Goal: Check status: Check status

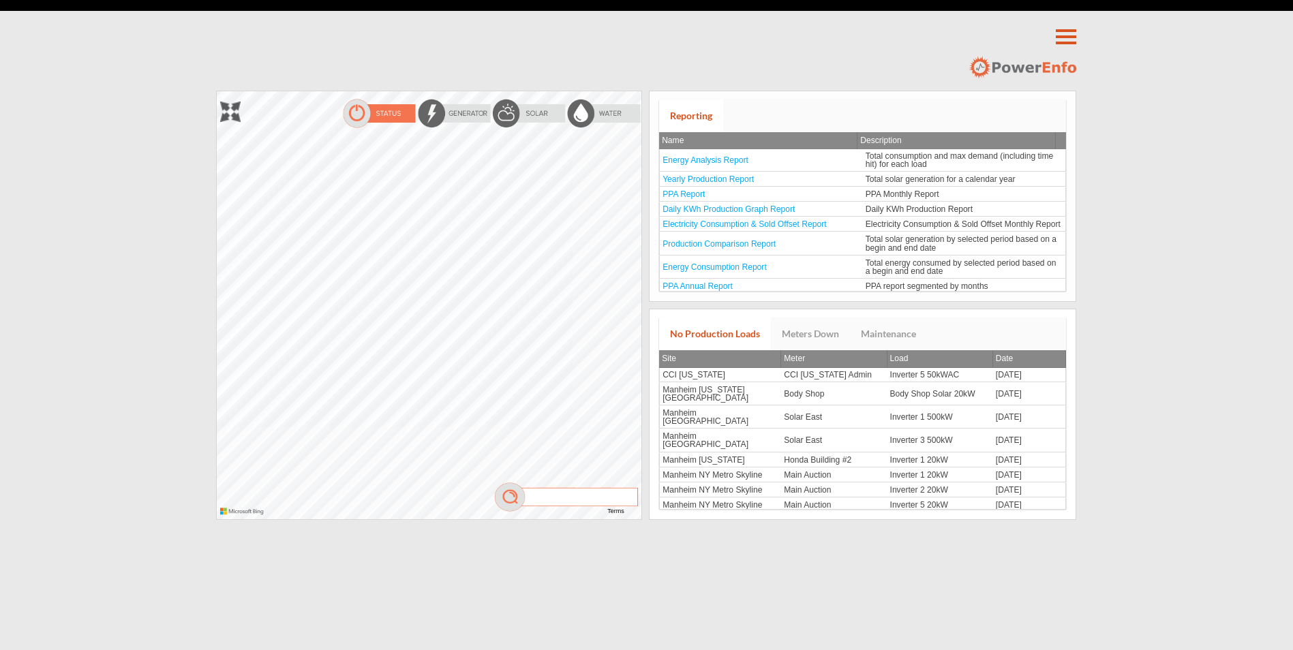
click at [217, 91] on div at bounding box center [217, 91] width 0 height 0
click at [698, 91] on div "The specified credentials are invalid. You can sign up for a free developer acc…" at bounding box center [643, 91] width 869 height 0
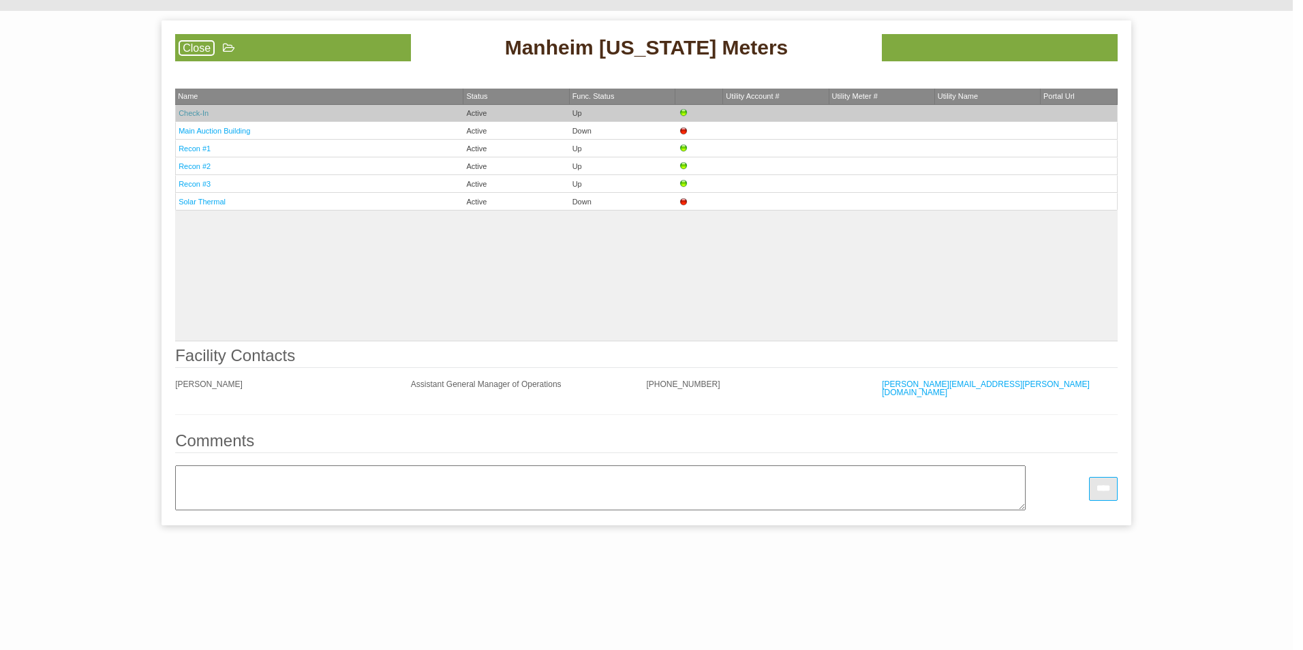
click at [194, 111] on link "Check-In" at bounding box center [194, 113] width 30 height 8
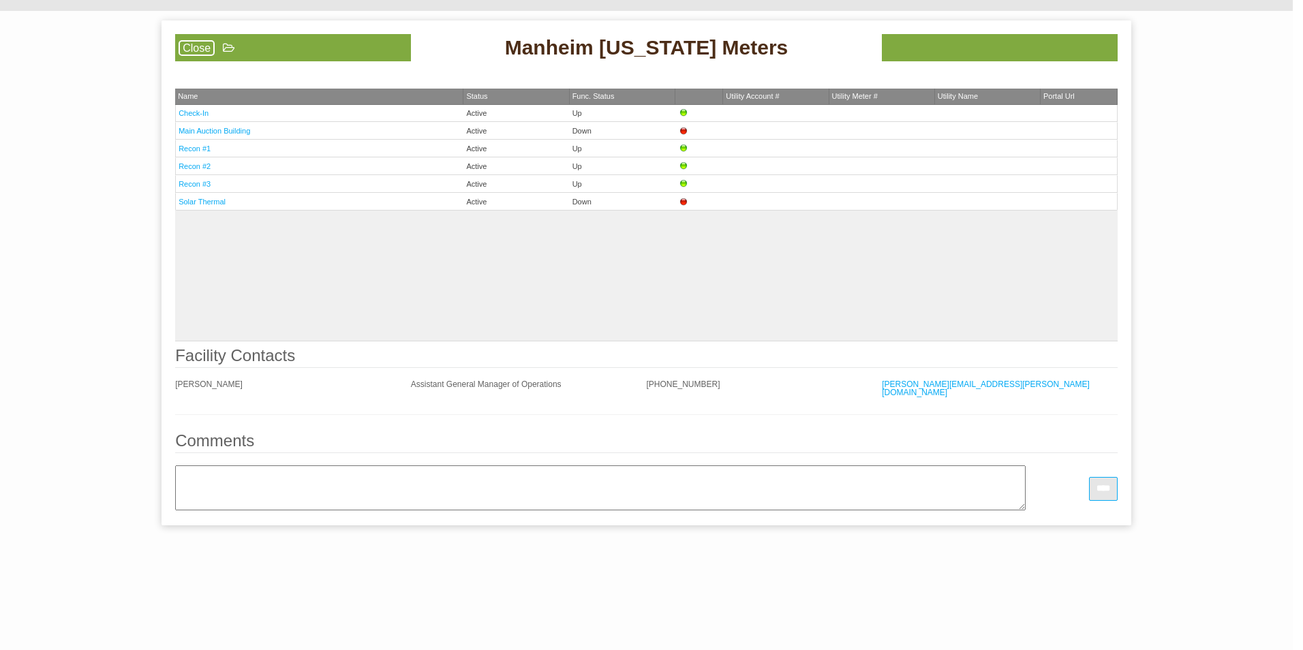
click at [301, 302] on div "Check-In Active Up Main Auction Building Active Down Recon #1 Active Up Recon #…" at bounding box center [646, 223] width 942 height 236
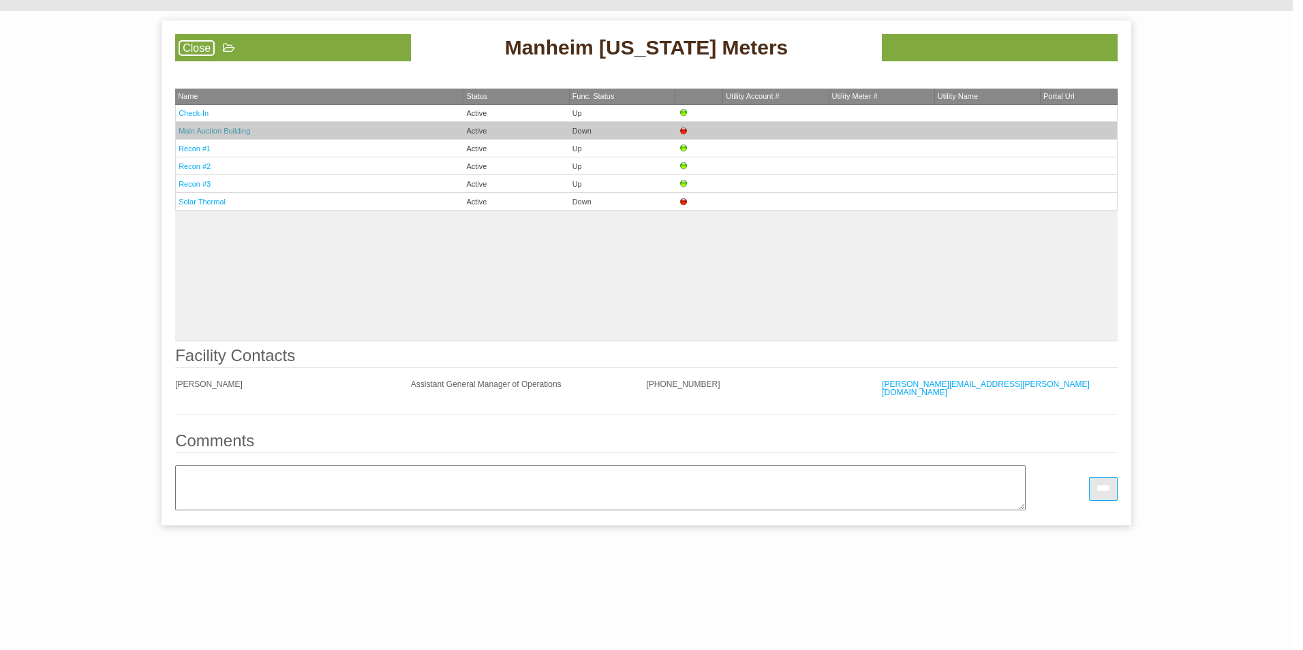
click at [221, 133] on link "Main Auction Building" at bounding box center [215, 131] width 72 height 8
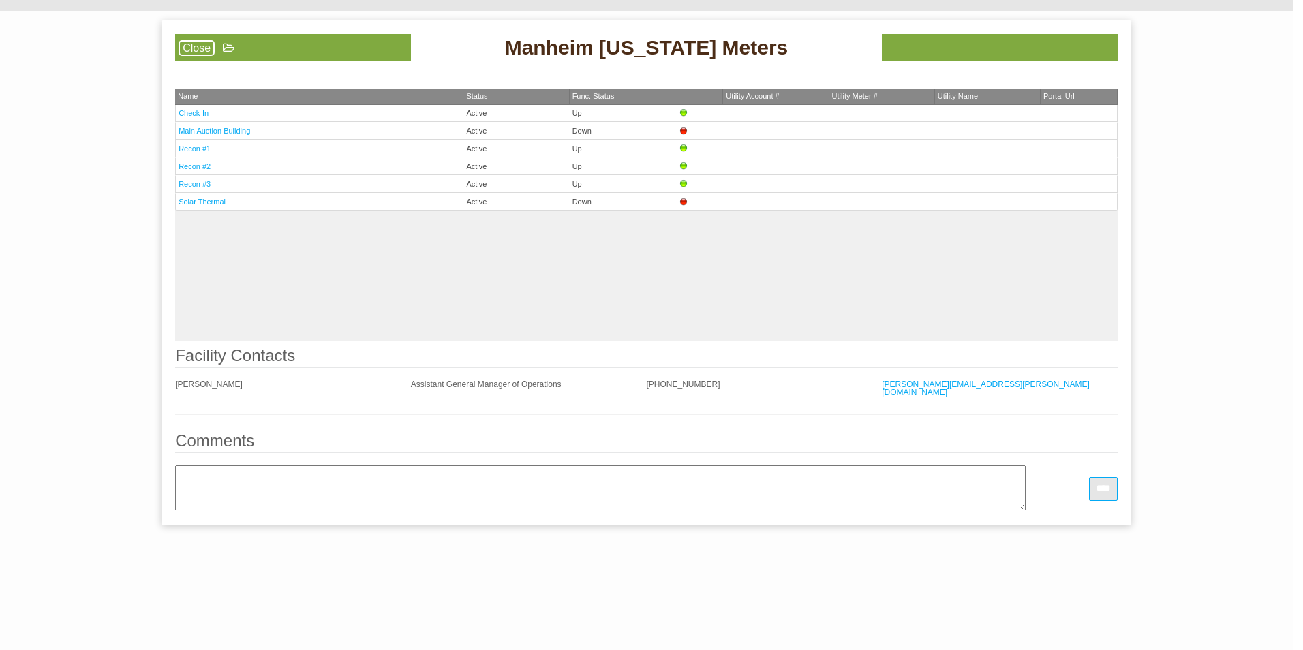
click at [394, 273] on div "Check-In Active Up Main Auction Building Active Down Recon #1 Active Up Recon #…" at bounding box center [646, 223] width 942 height 236
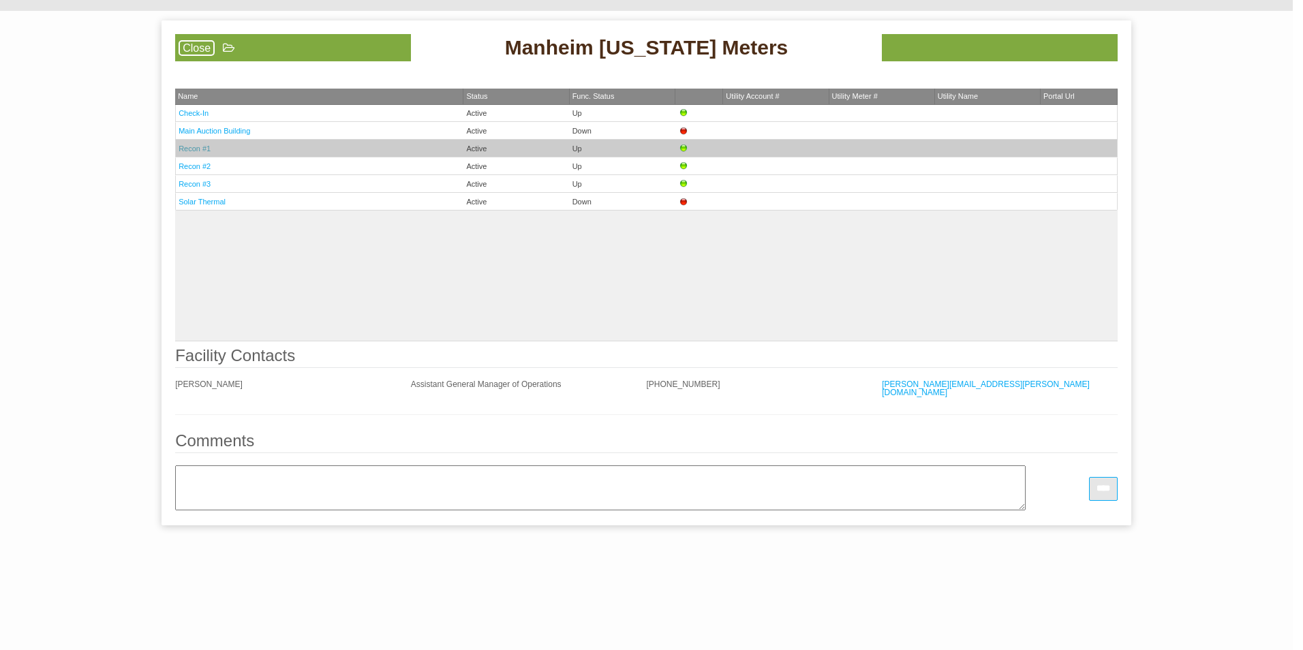
click at [198, 151] on link "Recon #1" at bounding box center [195, 148] width 32 height 8
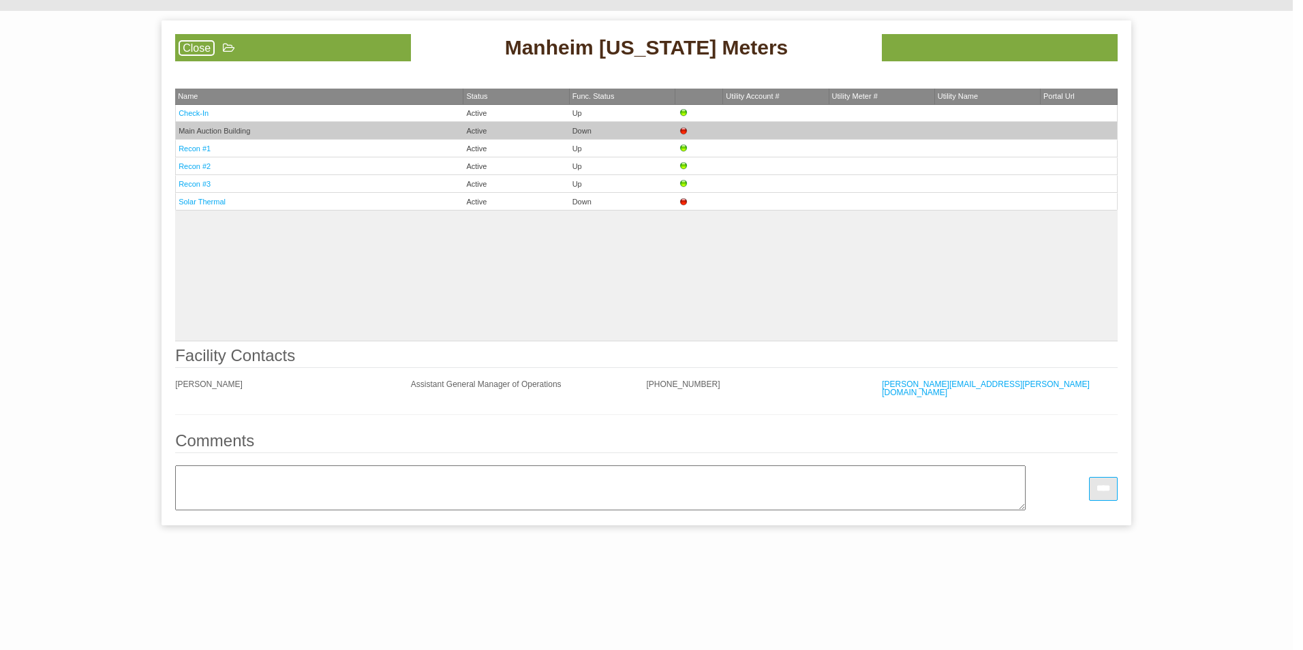
click at [484, 133] on td "Active" at bounding box center [516, 131] width 106 height 18
click at [683, 134] on img at bounding box center [683, 130] width 11 height 11
click at [207, 127] on link "Main Auction Building" at bounding box center [215, 131] width 72 height 8
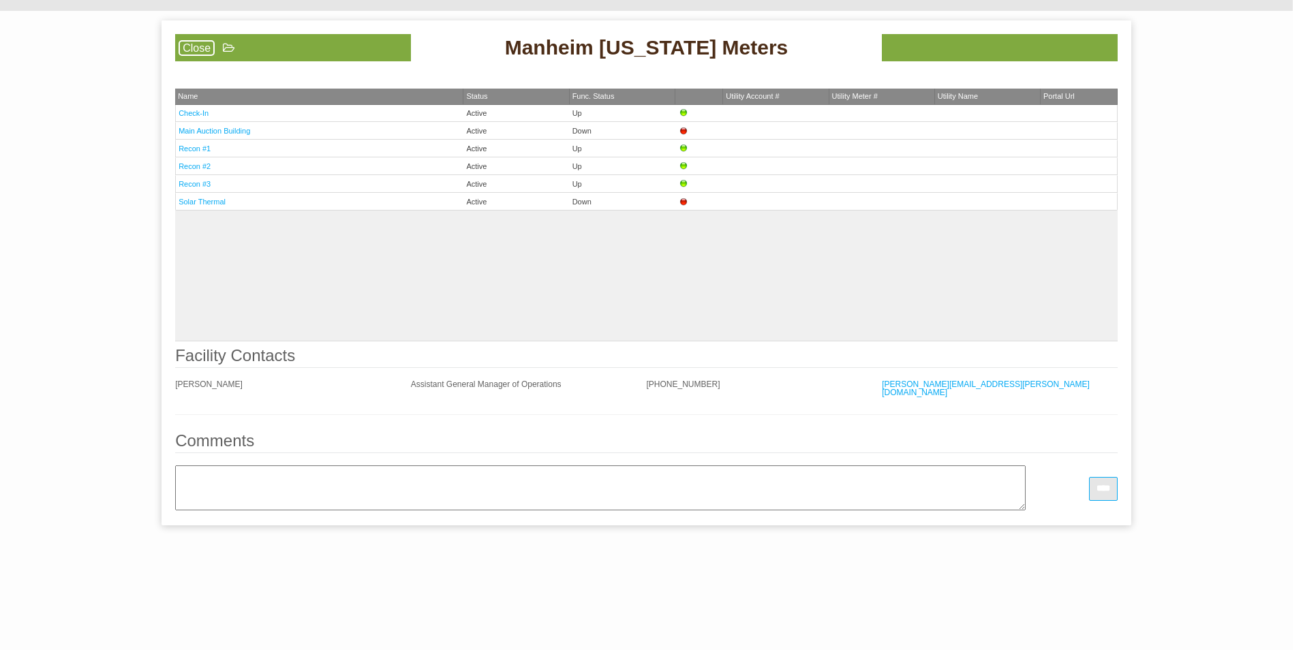
click at [202, 49] on link "Close" at bounding box center [197, 48] width 36 height 16
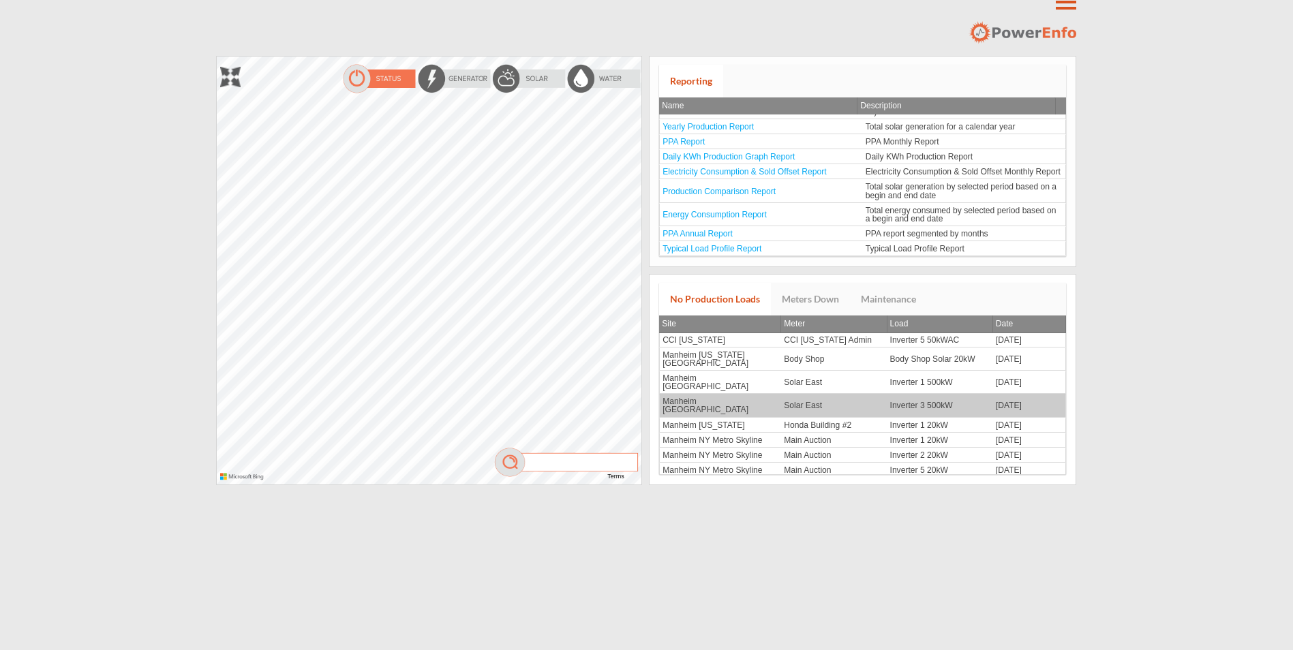
scroll to position [48, 0]
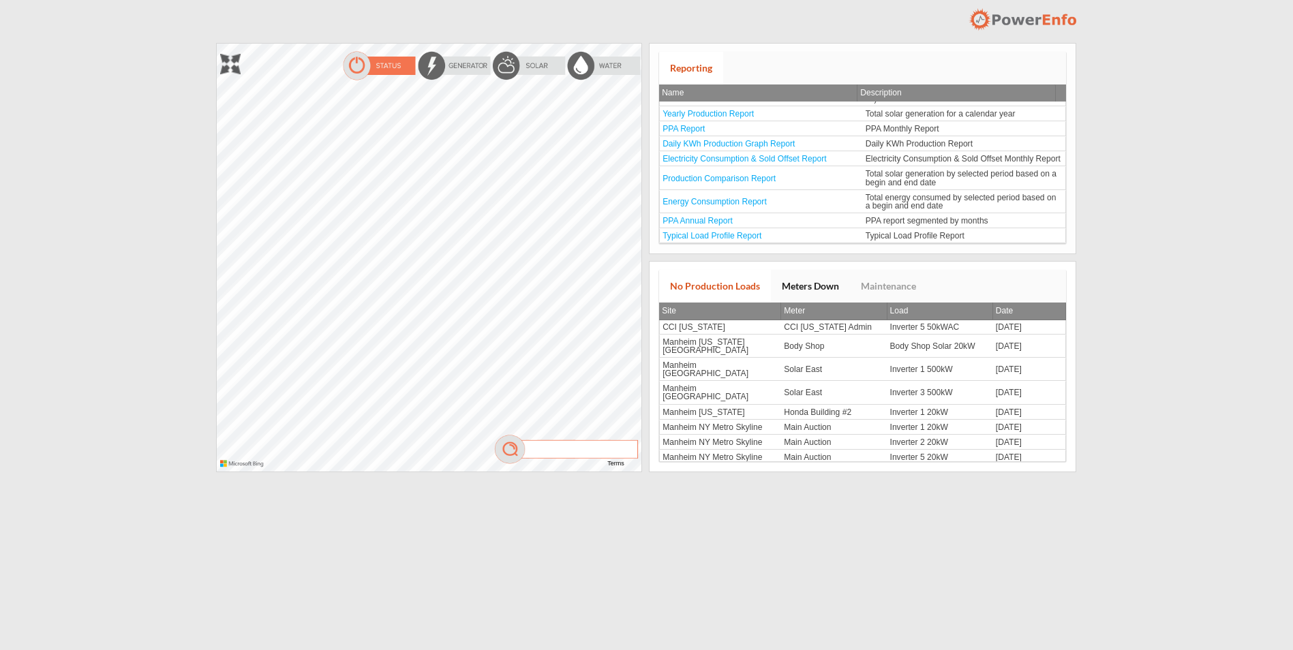
click at [829, 283] on link "Meters Down" at bounding box center [810, 286] width 79 height 33
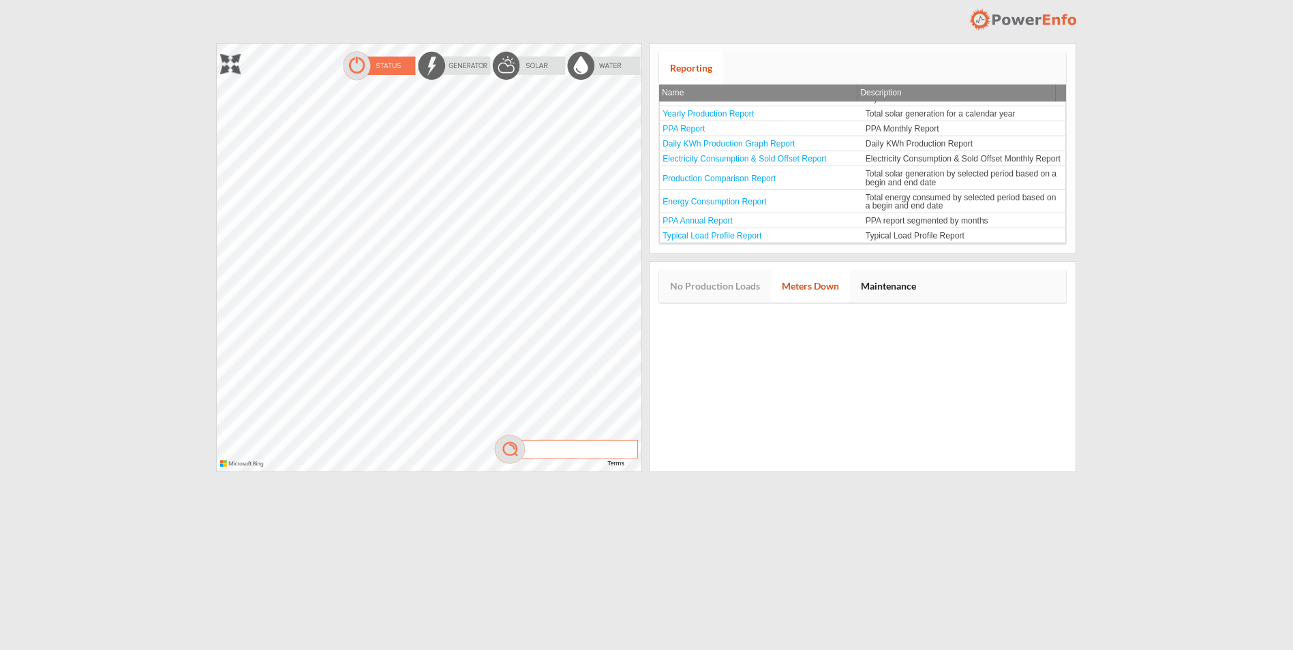
click at [891, 281] on link "Maintenance" at bounding box center [888, 286] width 77 height 33
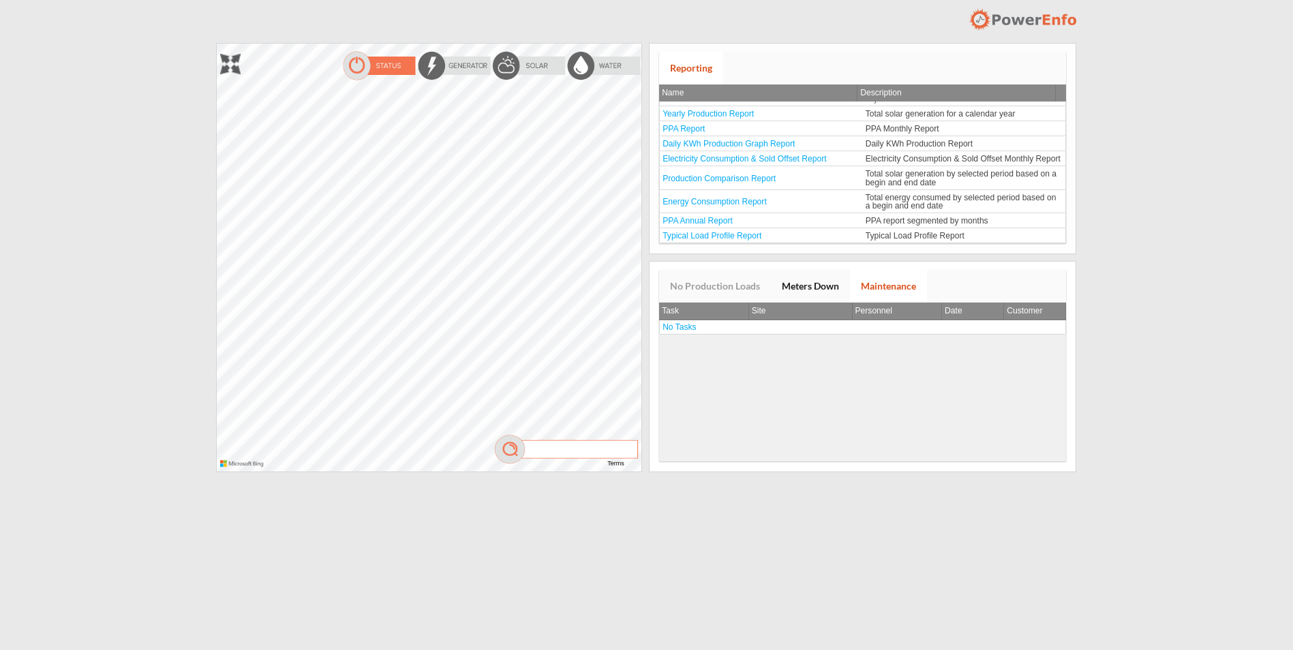
click at [809, 290] on link "Meters Down" at bounding box center [810, 286] width 79 height 33
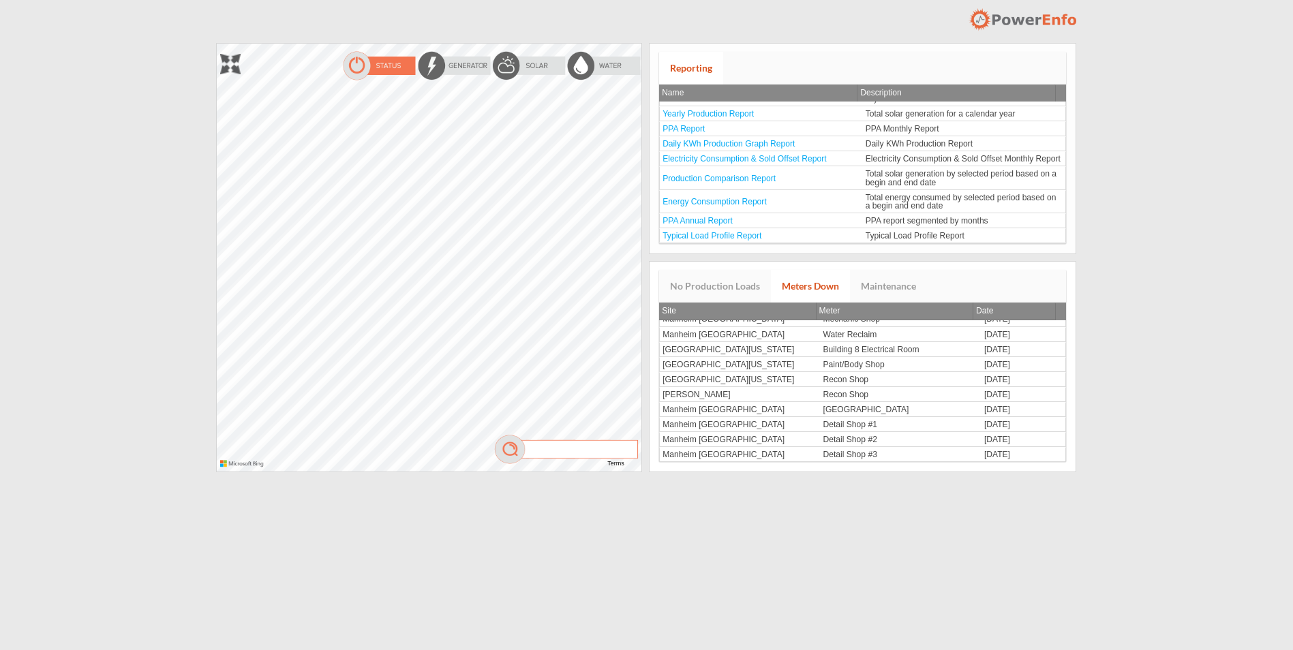
scroll to position [159, 0]
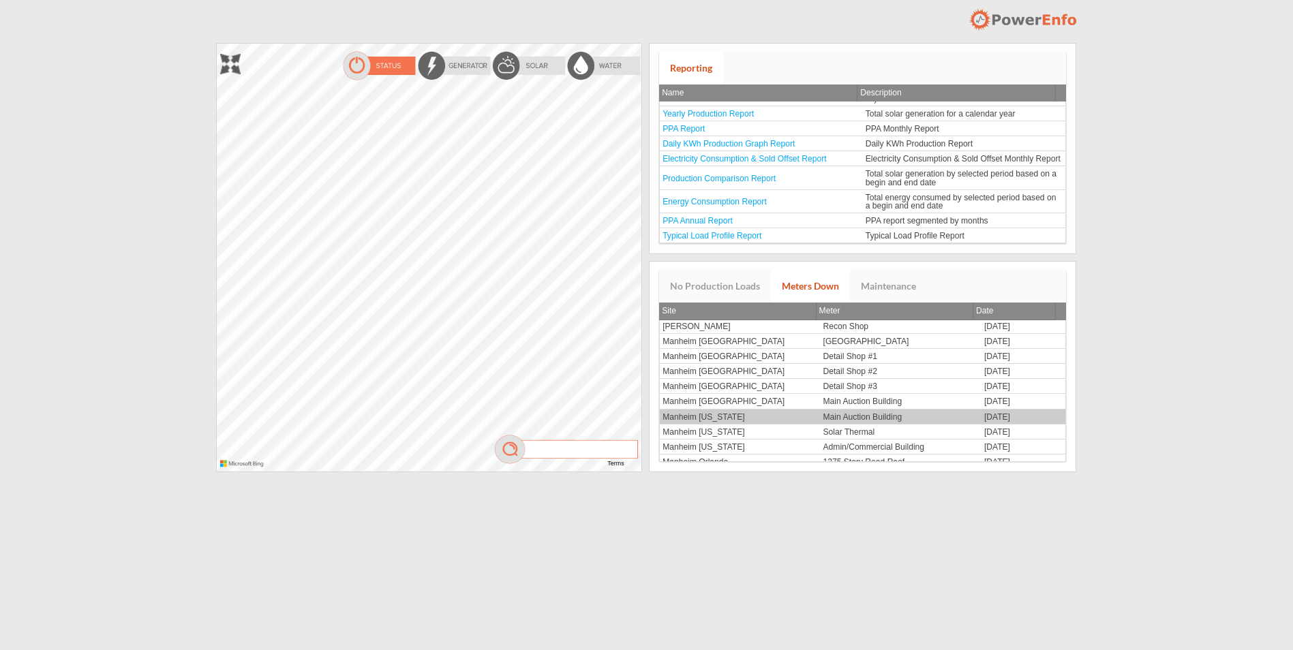
click at [1009, 416] on td "[DATE]" at bounding box center [1023, 416] width 84 height 15
click at [995, 314] on th "Date" at bounding box center [1014, 312] width 82 height 18
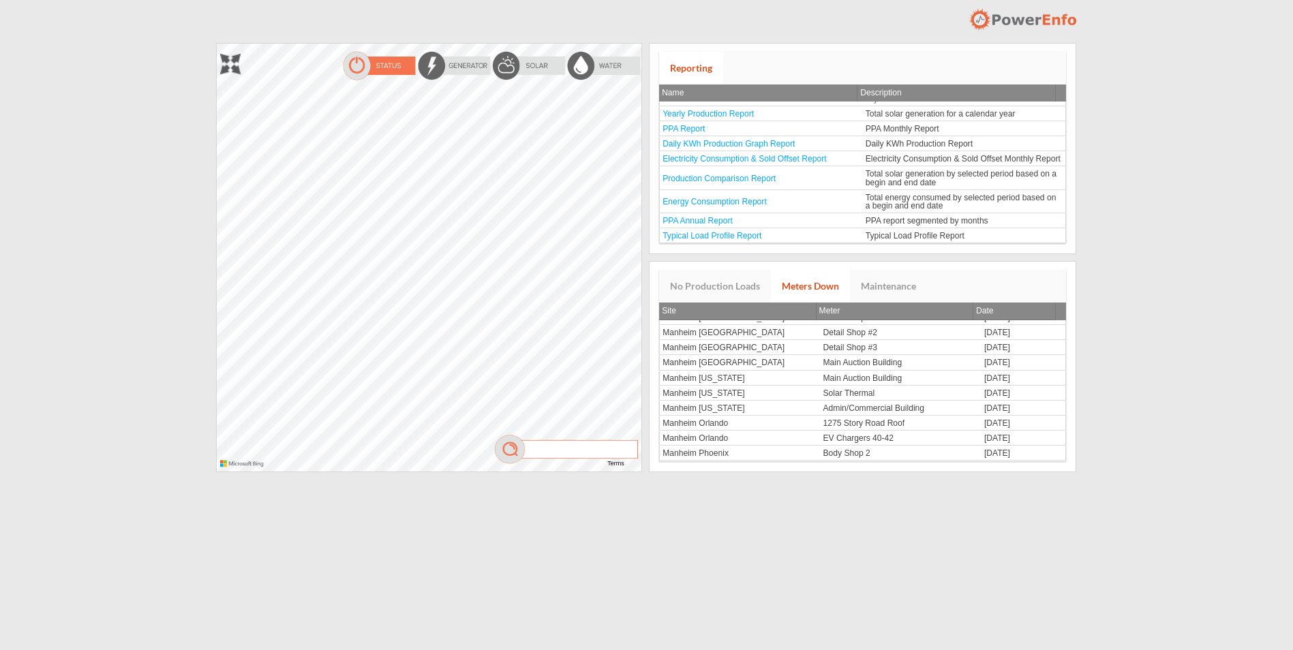
scroll to position [194, 0]
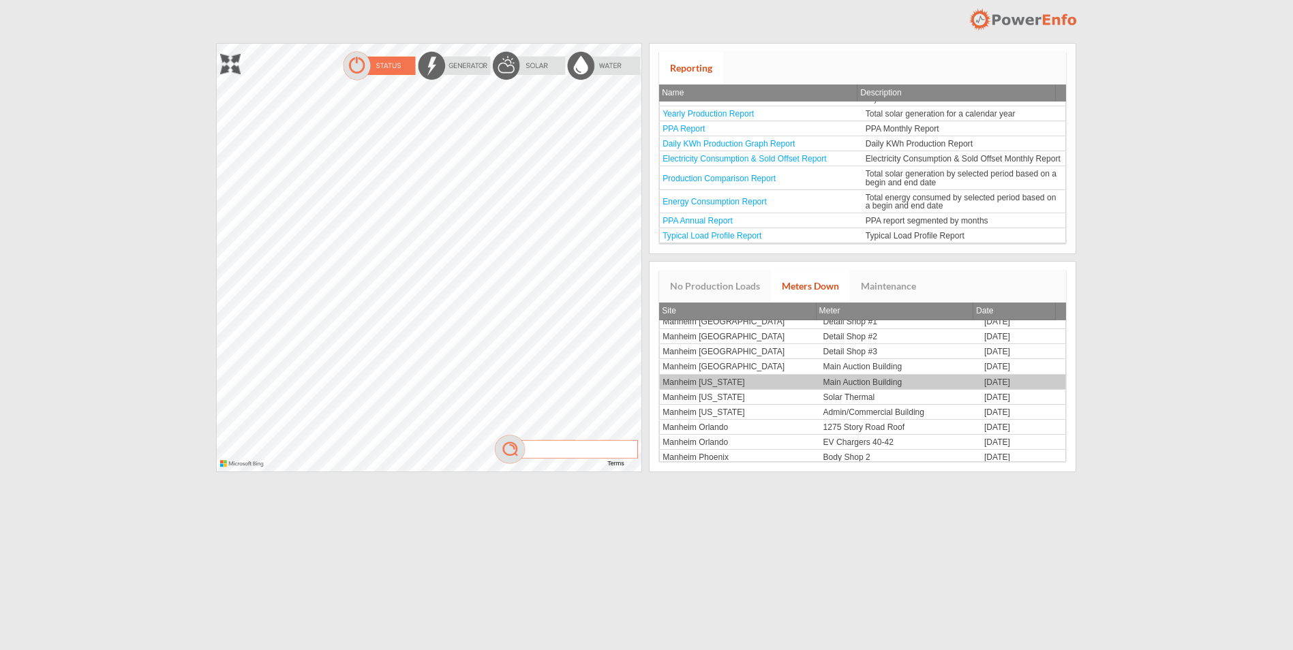
click at [879, 387] on td "Main Auction Building" at bounding box center [900, 382] width 161 height 15
drag, startPoint x: 879, startPoint y: 387, endPoint x: 1002, endPoint y: 375, distance: 123.9
click at [1002, 375] on td "[DATE]" at bounding box center [1023, 382] width 84 height 15
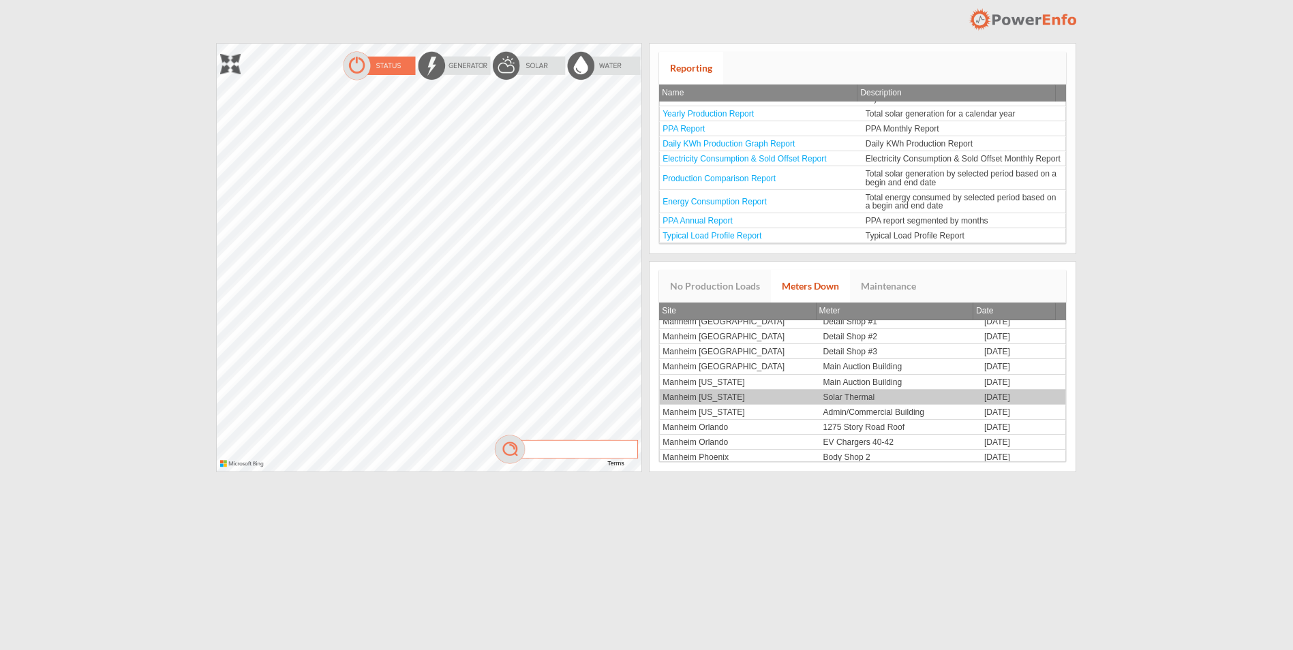
click at [1002, 390] on td "[DATE]" at bounding box center [1023, 397] width 84 height 15
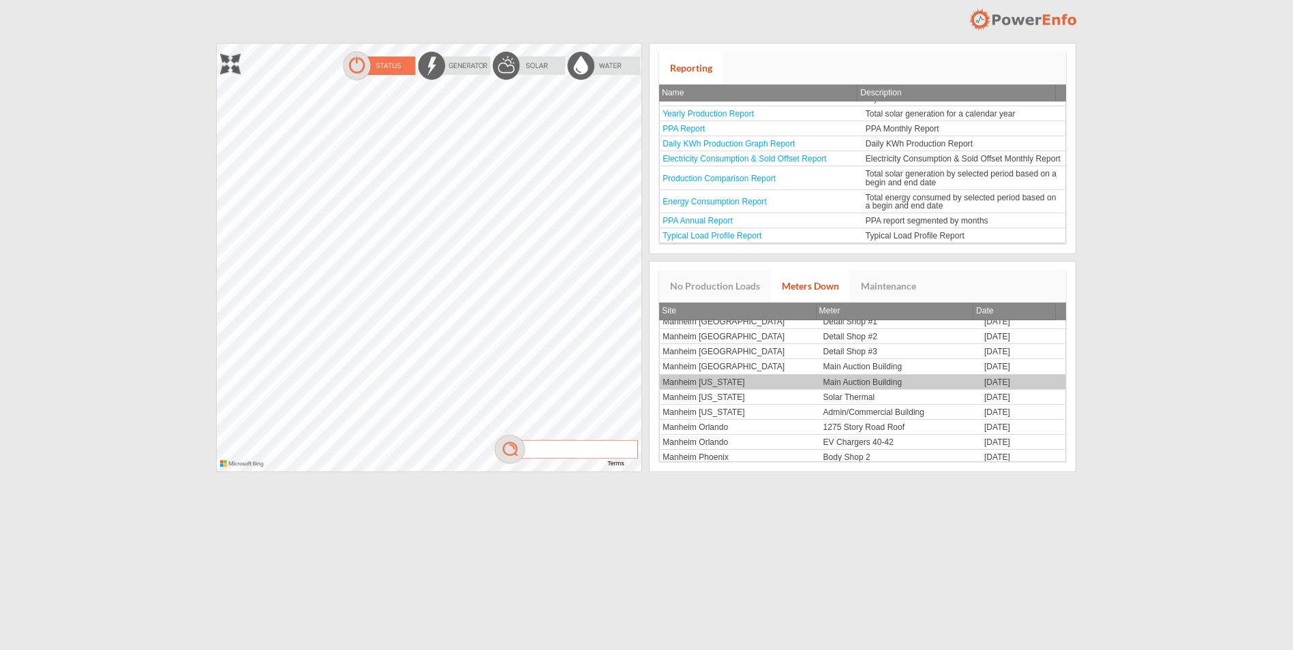
click at [1004, 383] on td "[DATE]" at bounding box center [1023, 382] width 84 height 15
click at [702, 380] on td "Manheim [US_STATE]" at bounding box center [739, 382] width 161 height 15
drag, startPoint x: 702, startPoint y: 380, endPoint x: 795, endPoint y: 380, distance: 92.7
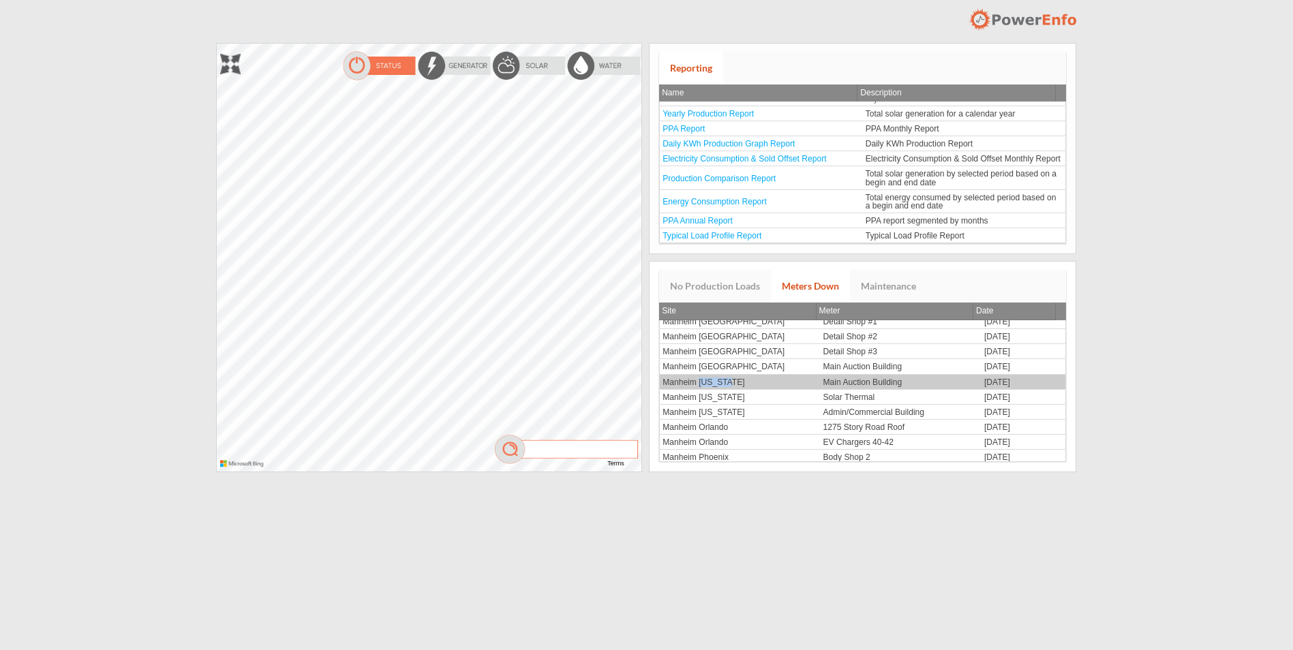
click at [795, 380] on td "Manheim [US_STATE]" at bounding box center [739, 382] width 161 height 15
click at [758, 381] on td "Manheim [US_STATE]" at bounding box center [739, 382] width 161 height 15
click at [862, 377] on td "Main Auction Building" at bounding box center [900, 382] width 161 height 15
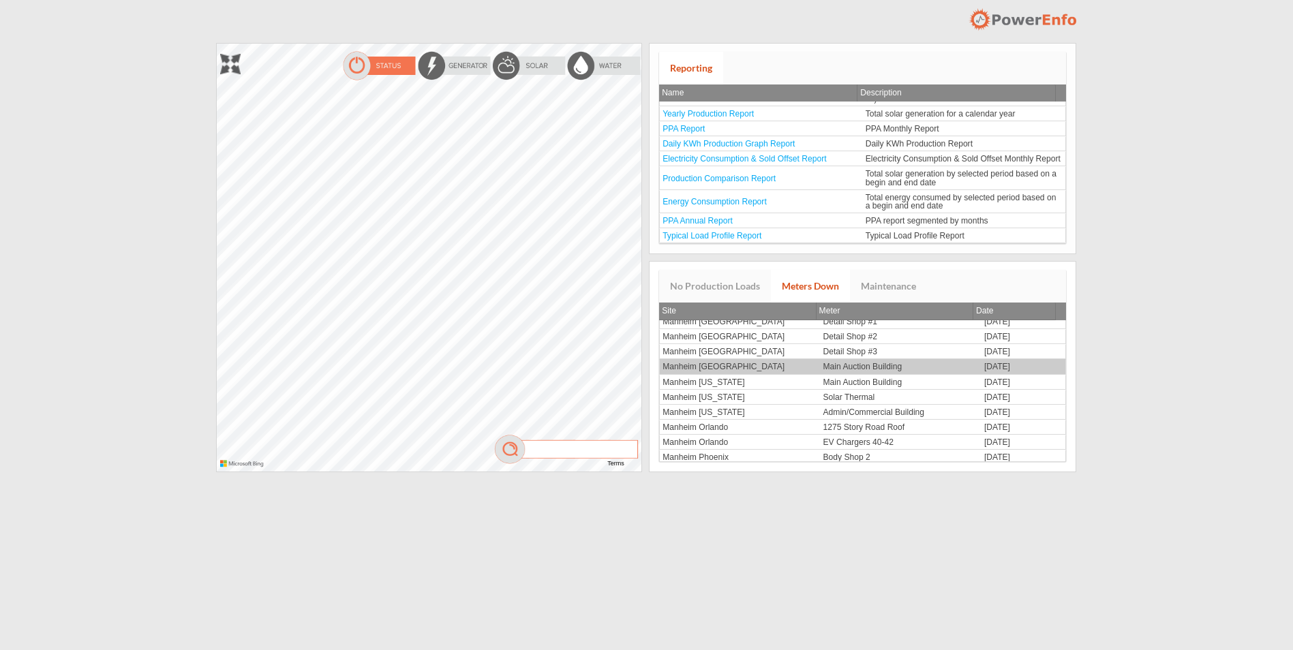
click at [910, 365] on td "Main Auction Building" at bounding box center [900, 366] width 161 height 15
click at [882, 365] on td "Main Auction Building" at bounding box center [900, 366] width 161 height 15
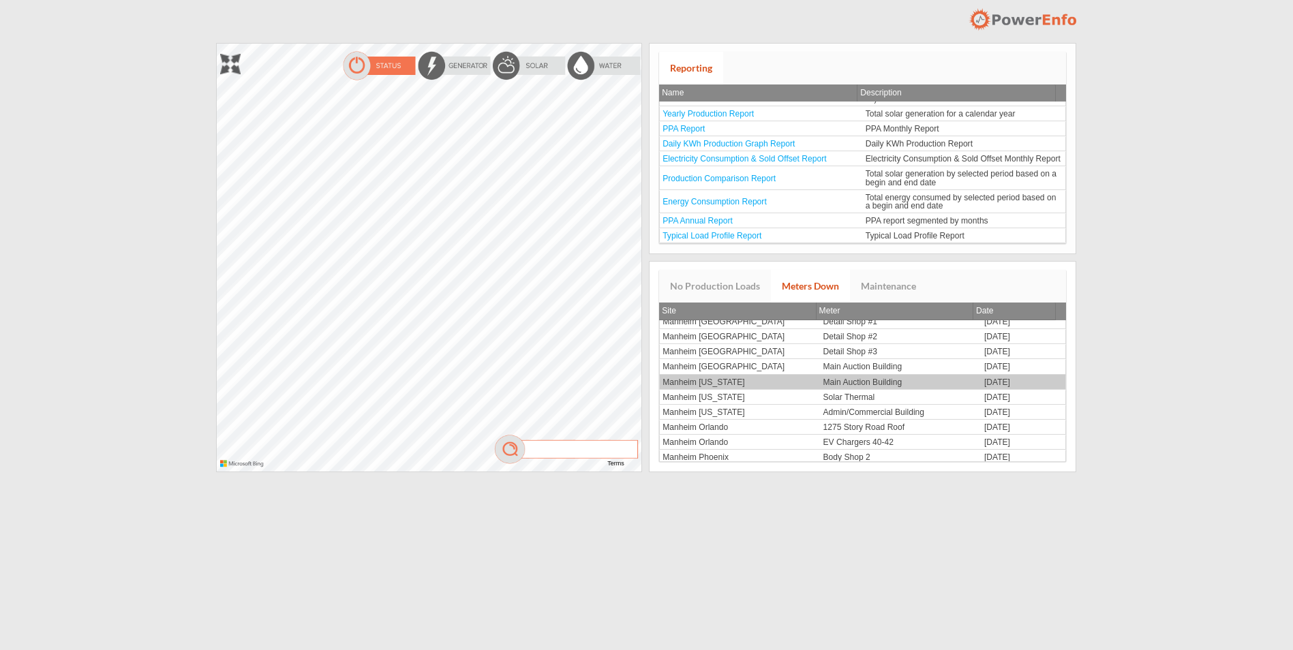
click at [877, 383] on td "Main Auction Building" at bounding box center [900, 382] width 161 height 15
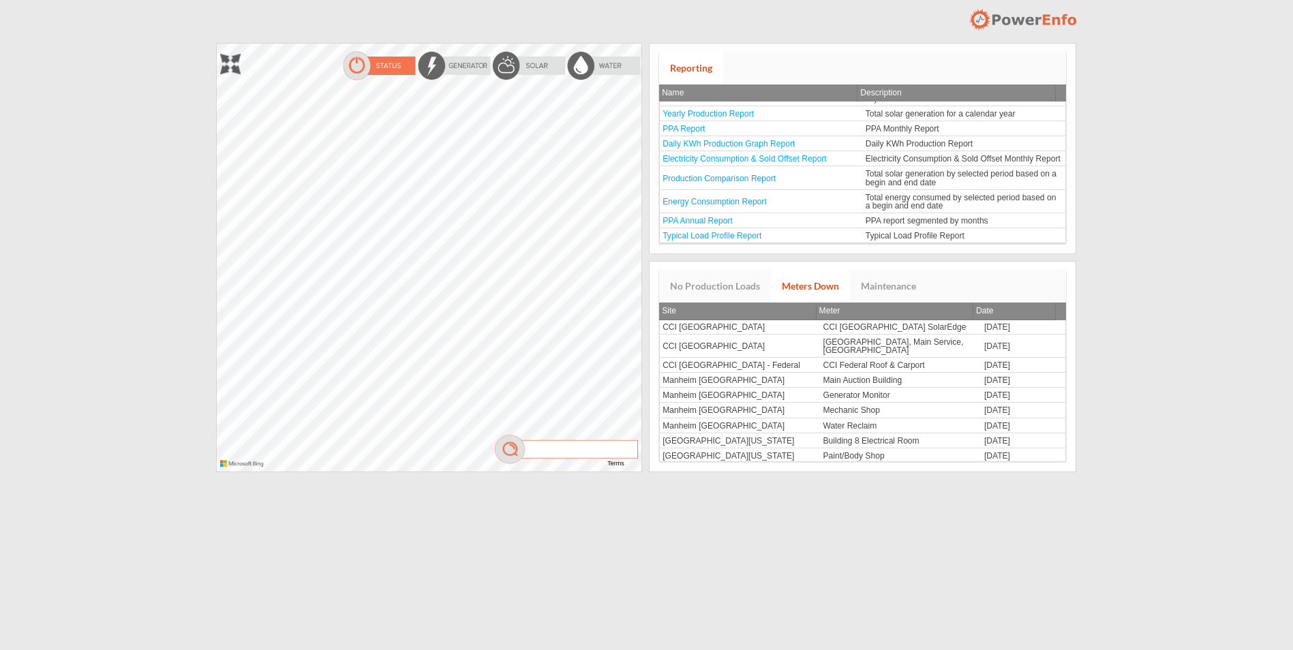
scroll to position [228, 0]
click at [720, 285] on link "No Production Loads" at bounding box center [715, 286] width 112 height 33
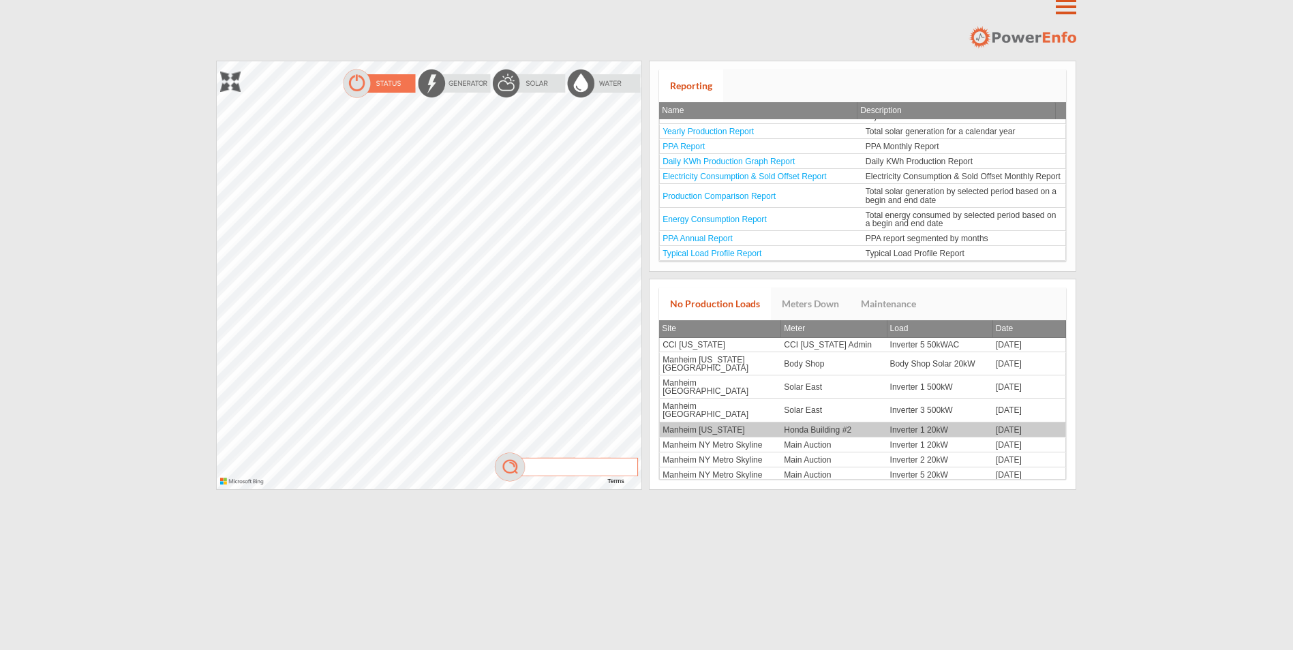
scroll to position [0, 0]
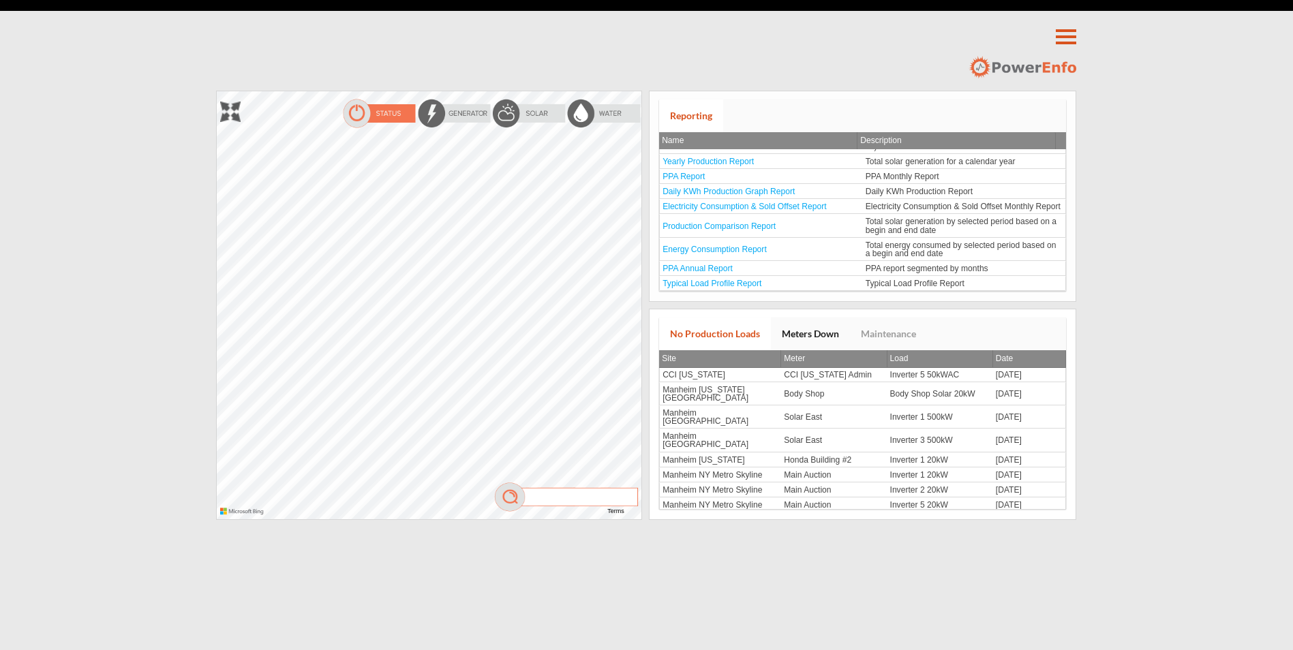
click at [817, 337] on link "Meters Down" at bounding box center [810, 334] width 79 height 33
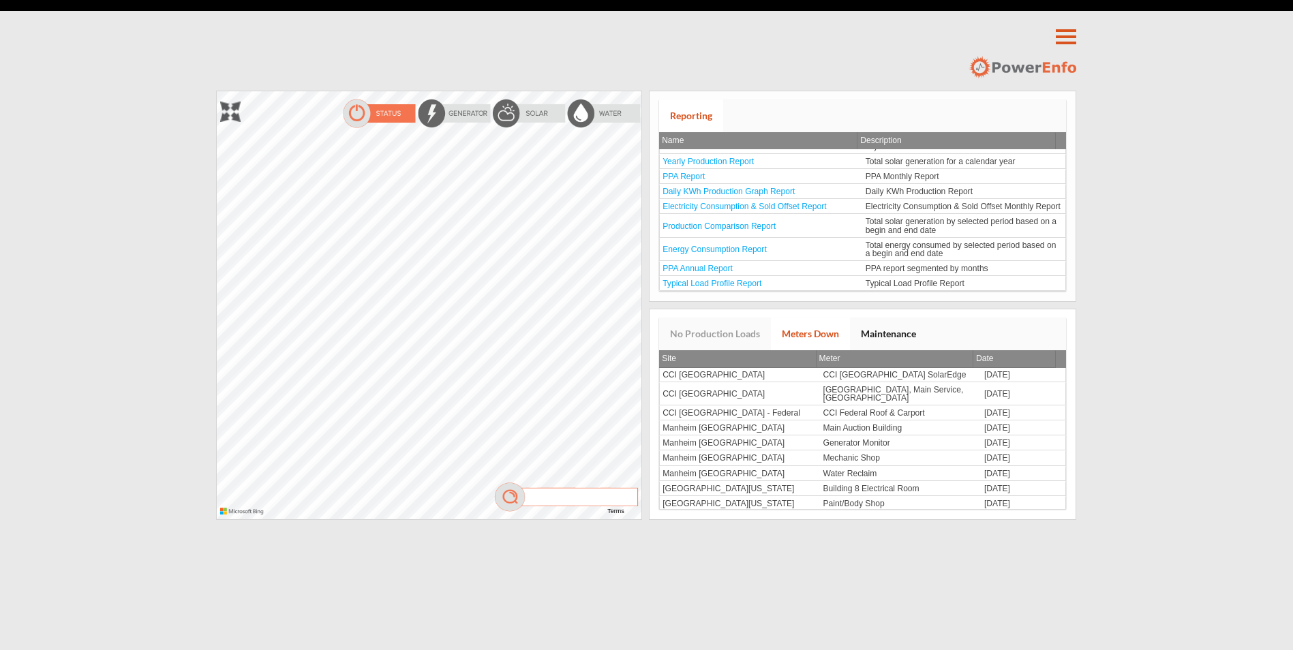
click at [851, 326] on link "Maintenance" at bounding box center [888, 334] width 77 height 33
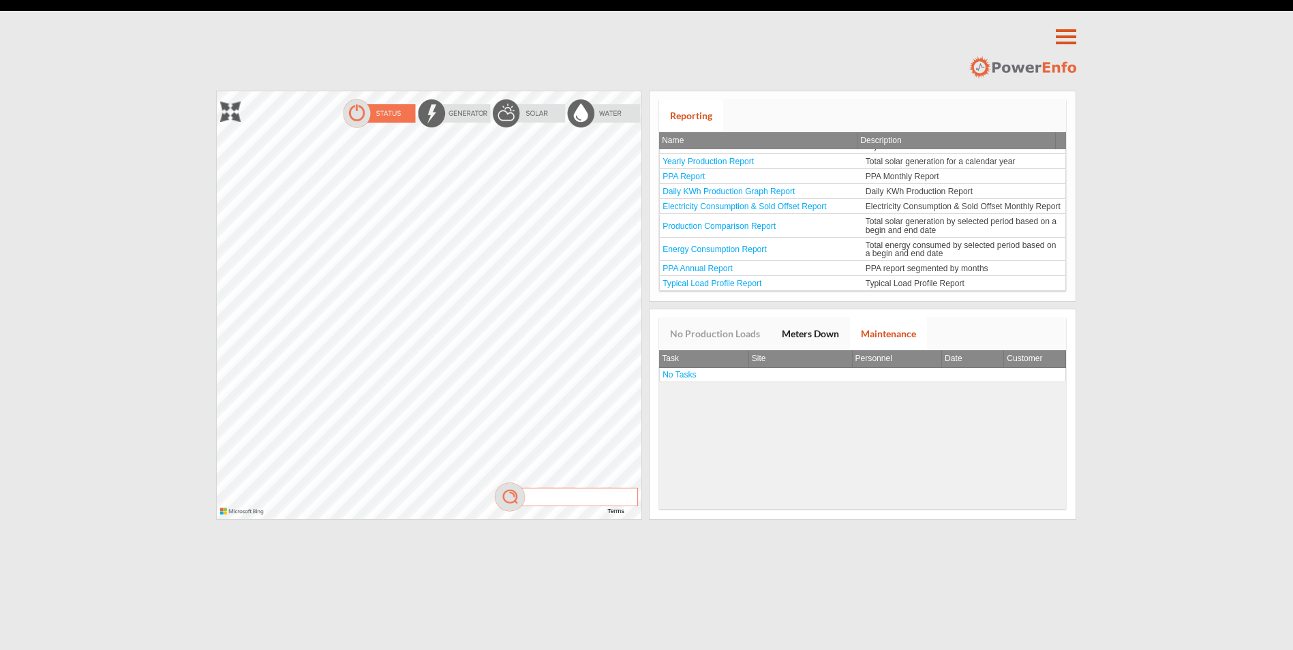
click at [790, 337] on link "Meters Down" at bounding box center [810, 334] width 79 height 33
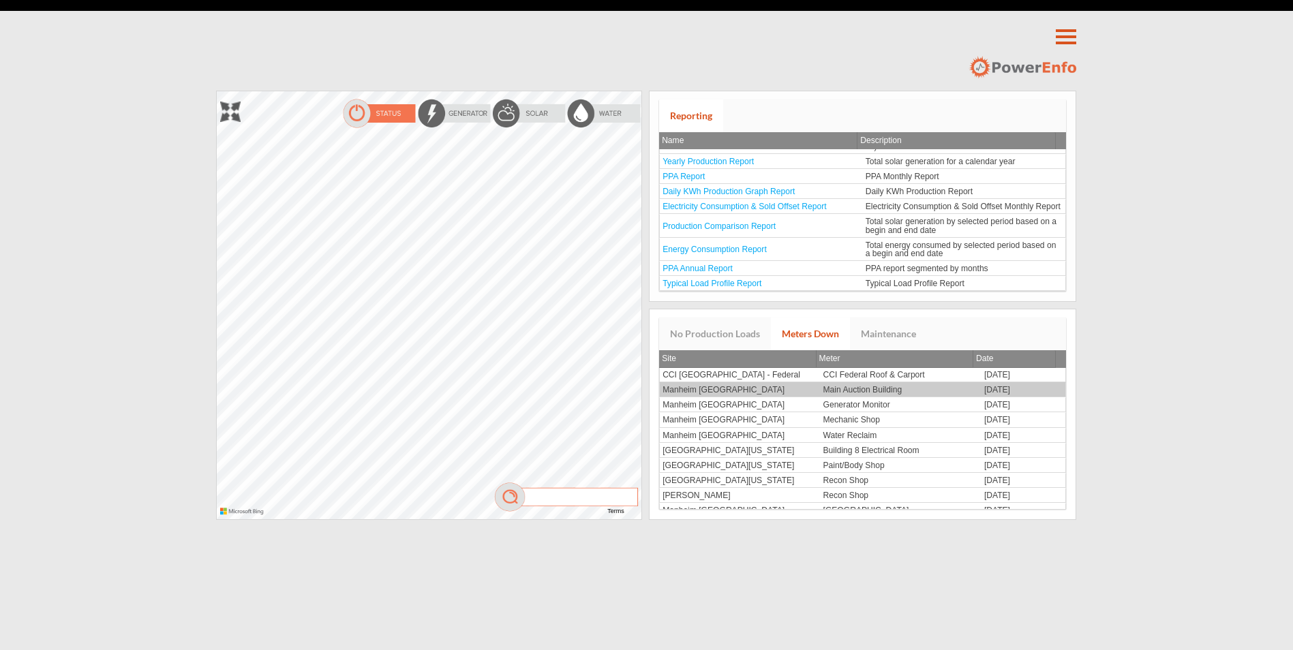
scroll to position [68, 0]
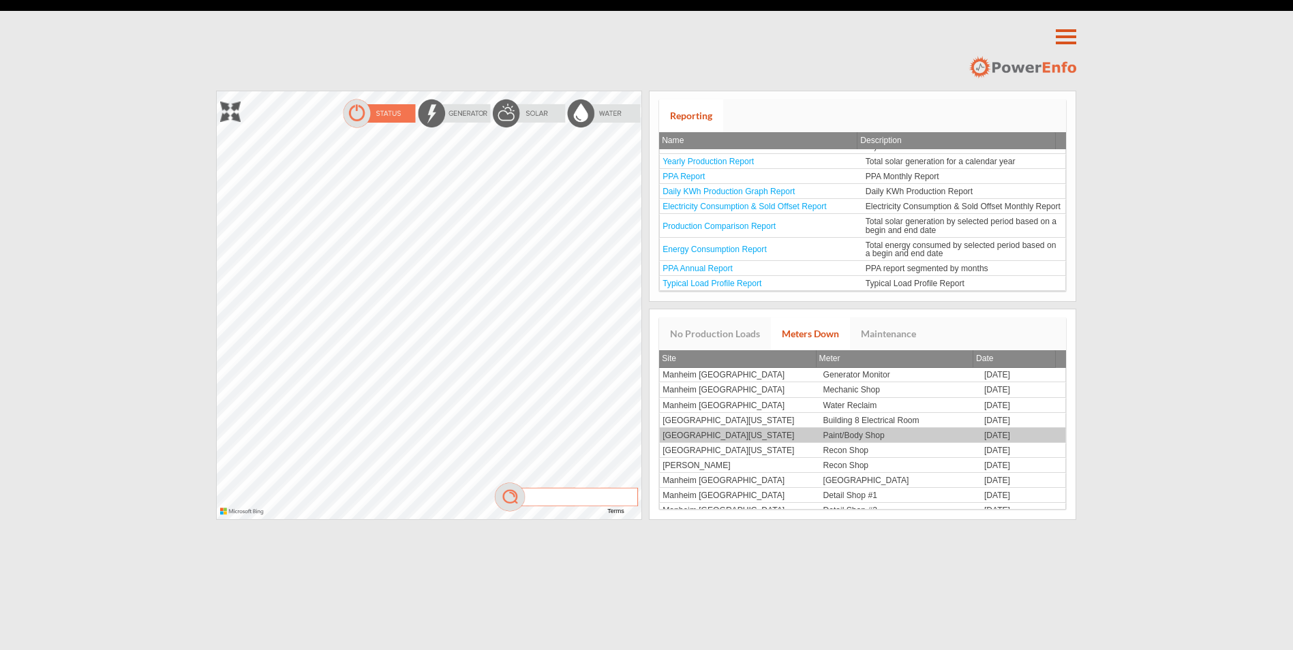
click at [985, 435] on td "[DATE]" at bounding box center [1023, 435] width 84 height 15
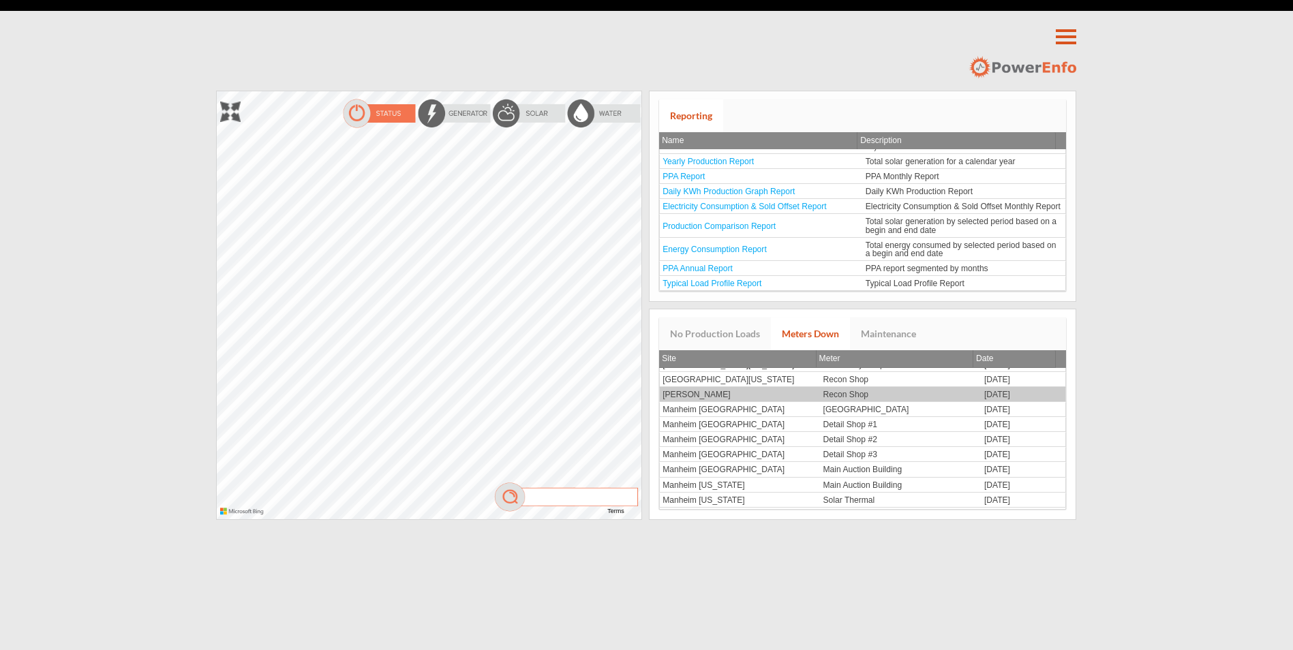
scroll to position [228, 0]
click at [997, 397] on td "[DATE]" at bounding box center [1023, 396] width 84 height 15
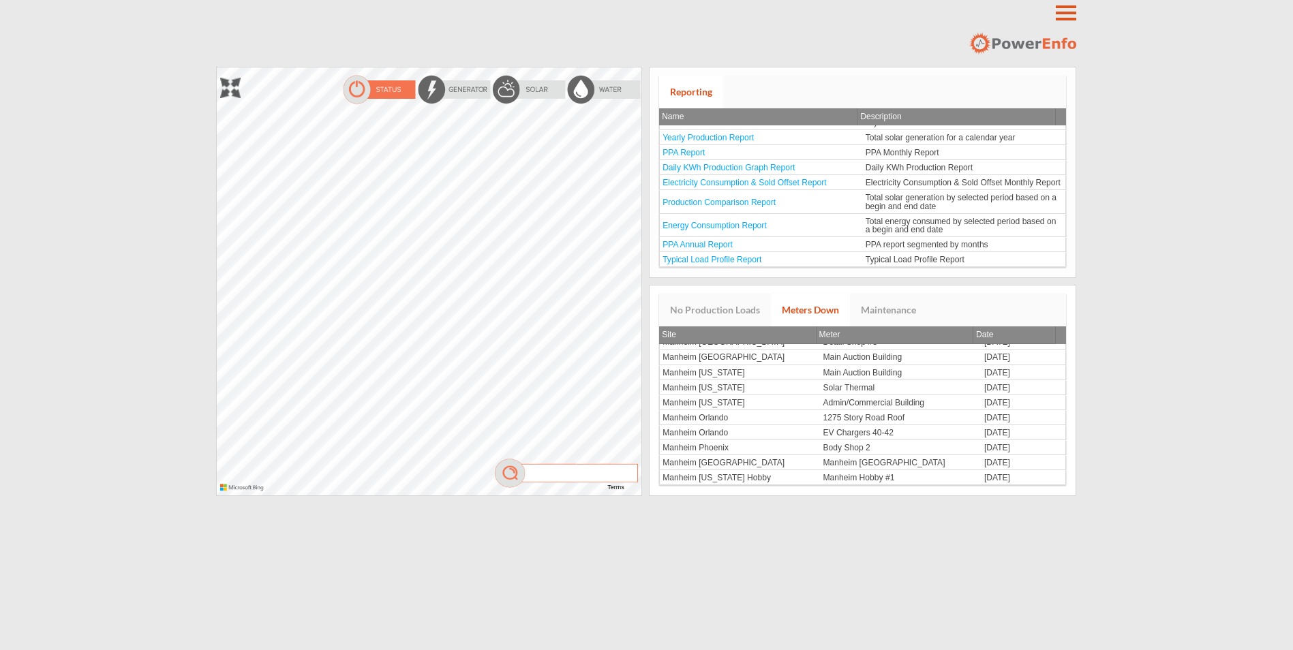
scroll to position [0, 0]
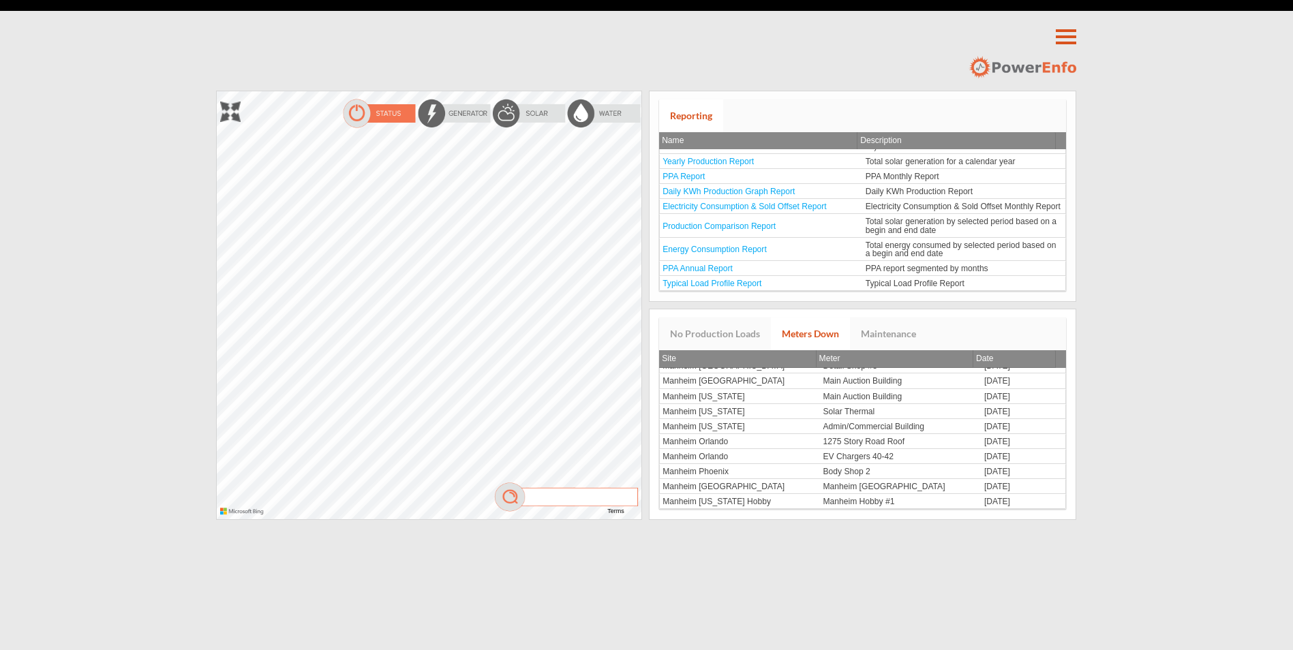
click at [0, 278] on html "**********" at bounding box center [646, 325] width 1293 height 650
